Goal: Task Accomplishment & Management: Use online tool/utility

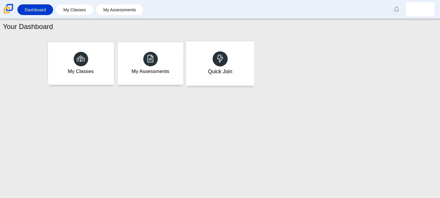
click at [235, 68] on div "Quick Join" at bounding box center [220, 63] width 69 height 45
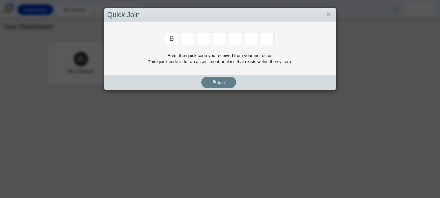
type input "b"
type input "w"
type input "9"
type input "8"
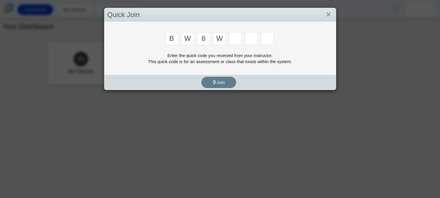
type input "w"
type input "z"
type input "m"
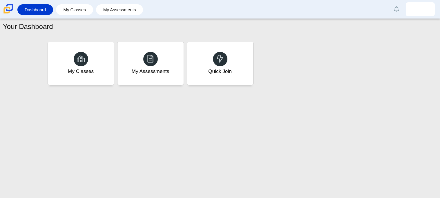
type input "v"
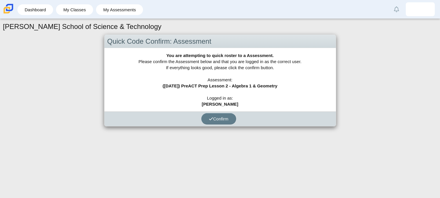
click at [240, 114] on div "Confirm" at bounding box center [218, 119] width 229 height 15
click at [210, 117] on icon "submit" at bounding box center [211, 119] width 4 height 4
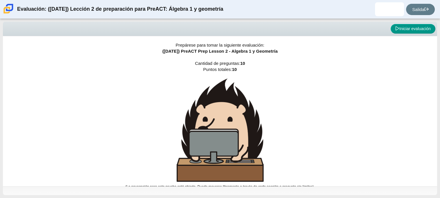
click at [401, 79] on div "Prepárese para tomar la siguiente evaluación: ([DATE]) PreACT Prep Lesson 2 - A…" at bounding box center [220, 111] width 434 height 151
click at [400, 30] on font "Iniciar evaluación" at bounding box center [414, 28] width 31 height 5
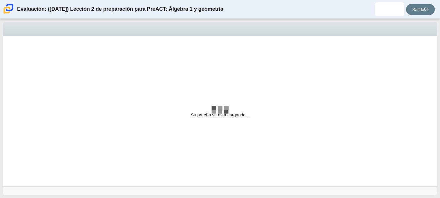
select select "bbf5d072-3e0b-44c4-9a12-6e7c9033f65b"
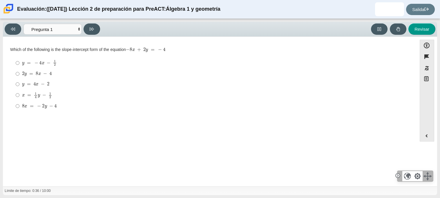
click at [35, 107] on mjx-math "Elementos de evaluación" at bounding box center [39, 106] width 35 height 5
click at [19, 107] on input "8 incógnita = − 2 y − 4 8 incógnita = − 2 y − 4" at bounding box center [18, 106] width 4 height 10
radio input "true"
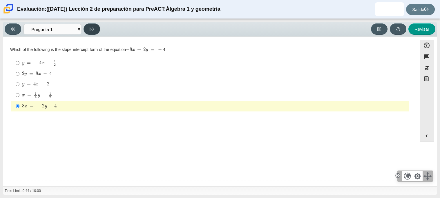
click at [95, 32] on button at bounding box center [92, 28] width 17 height 11
select select "ed62e223-81bd-4cbf-ab48-ab975844bd1f"
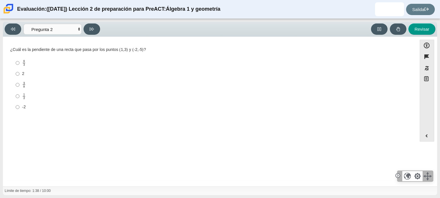
click at [15, 62] on label "8 3 8 tercios" at bounding box center [210, 62] width 397 height 11
click at [16, 62] on input "8 3 8 tercios" at bounding box center [18, 62] width 4 height 11
radio input "true"
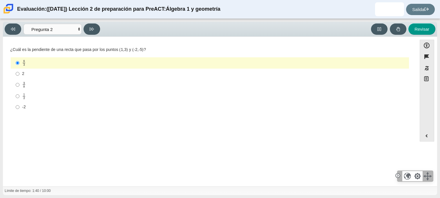
click at [92, 35] on div "Viewing Question 2 of 10 in Pacing Mode Preguntas Pregunta 1 Pregunta 2 Pregunt…" at bounding box center [220, 29] width 434 height 15
click at [89, 28] on button at bounding box center [92, 28] width 17 height 11
select select "97f4f5fa-a52e-4fed-af51-565bfcdf47cb"
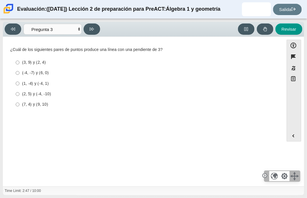
click at [25, 104] on font "(7, 4) y (9, 10)" at bounding box center [35, 104] width 26 height 5
click at [19, 104] on input "(7, 4) y (9, 10) (7, 4) y (9, 10)" at bounding box center [18, 104] width 4 height 10
radio input "true"
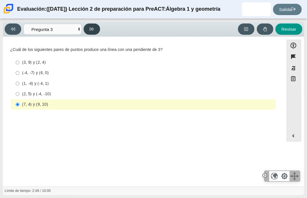
click at [95, 31] on button at bounding box center [92, 28] width 17 height 11
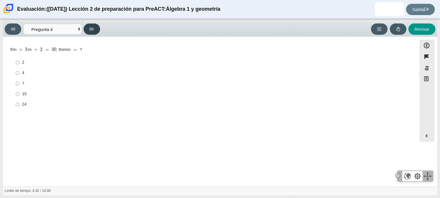
click at [93, 28] on icon at bounding box center [92, 29] width 4 height 3
click at [15, 31] on icon at bounding box center [13, 29] width 4 height 4
select select "89427bb7-e313-4f00-988f-8b8255897029"
drag, startPoint x: 7, startPoint y: 51, endPoint x: 108, endPoint y: 52, distance: 100.9
click at [108, 52] on div "Pregunta If m + 3 m + 2 = 30 , then m = ? Respuestas 2 2 4 4 7 7 15 15 24 24" at bounding box center [210, 80] width 408 height 68
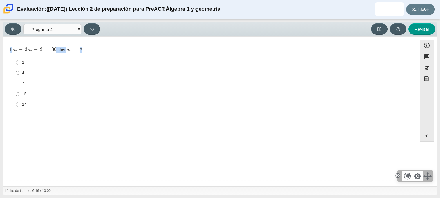
click at [108, 52] on div "If m + 3 m + 2 = 30 , then m = ?" at bounding box center [209, 50] width 399 height 6
drag, startPoint x: 9, startPoint y: 48, endPoint x: 82, endPoint y: 54, distance: 73.0
click at [82, 54] on div "Pregunta If m + 3 m + 2 = 30 , then m = ? Respuestas 2 2 4 4 7 7 15 15 24 24" at bounding box center [210, 80] width 408 height 68
click at [80, 54] on mjx-container "m =" at bounding box center [72, 49] width 13 height 11
click at [272, 162] on div "Pregunta If m + 3 m + 2 = 30 , then m = ? Respuestas 2 2 4 4 7 7 15 15 24 24" at bounding box center [210, 112] width 408 height 143
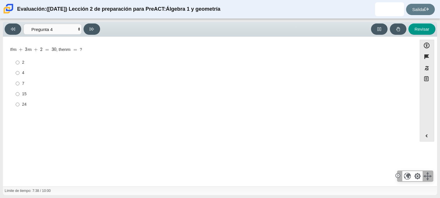
click at [28, 89] on label "15 15" at bounding box center [210, 94] width 397 height 10
click at [19, 89] on input "15 15" at bounding box center [18, 94] width 4 height 10
radio input "true"
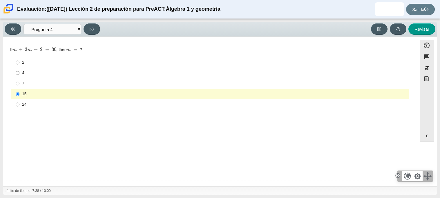
click at [19, 81] on label "7 7" at bounding box center [210, 83] width 397 height 10
click at [19, 81] on input "7 7" at bounding box center [18, 83] width 4 height 10
radio input "true"
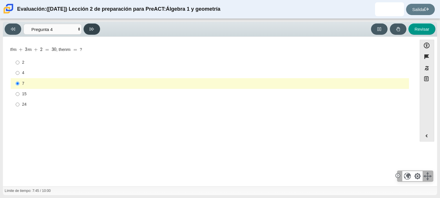
click at [95, 30] on button at bounding box center [92, 28] width 17 height 11
select select "489dcffd-4e6a-49cf-a9d6-ad1d4a911a4e"
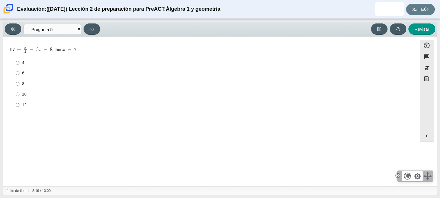
click at [28, 74] on div "6" at bounding box center [214, 73] width 385 height 6
click at [19, 74] on input "6 6" at bounding box center [18, 73] width 4 height 10
radio input "true"
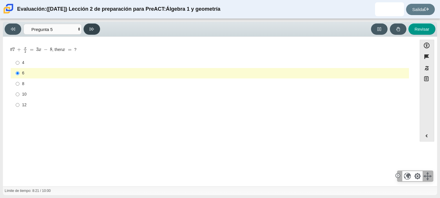
click at [96, 26] on button at bounding box center [92, 28] width 17 height 11
select select "210571de-36a6-4d8e-a361-ceff8ef801dc"
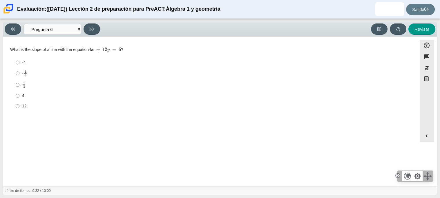
click at [25, 77] on mjx-container "1 3" at bounding box center [25, 73] width 4 height 11
click at [19, 77] on input "- 1 3 -1 tercio" at bounding box center [18, 73] width 4 height 11
radio input "true"
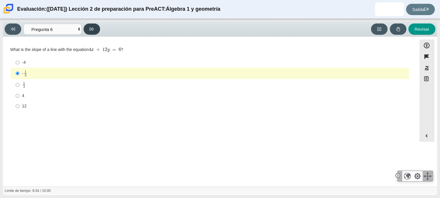
click at [96, 31] on button at bounding box center [92, 28] width 17 height 11
select select "ec95ace6-bebc-42b8-9428-40567494d4da"
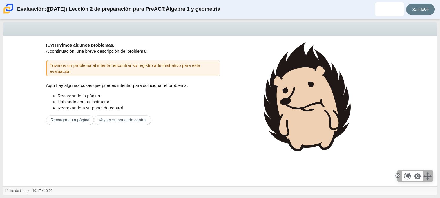
click at [132, 67] on font "Tuvimos un problema al intentar encontrar su registro administrativo para esta …" at bounding box center [125, 68] width 151 height 11
